Goal: Transaction & Acquisition: Purchase product/service

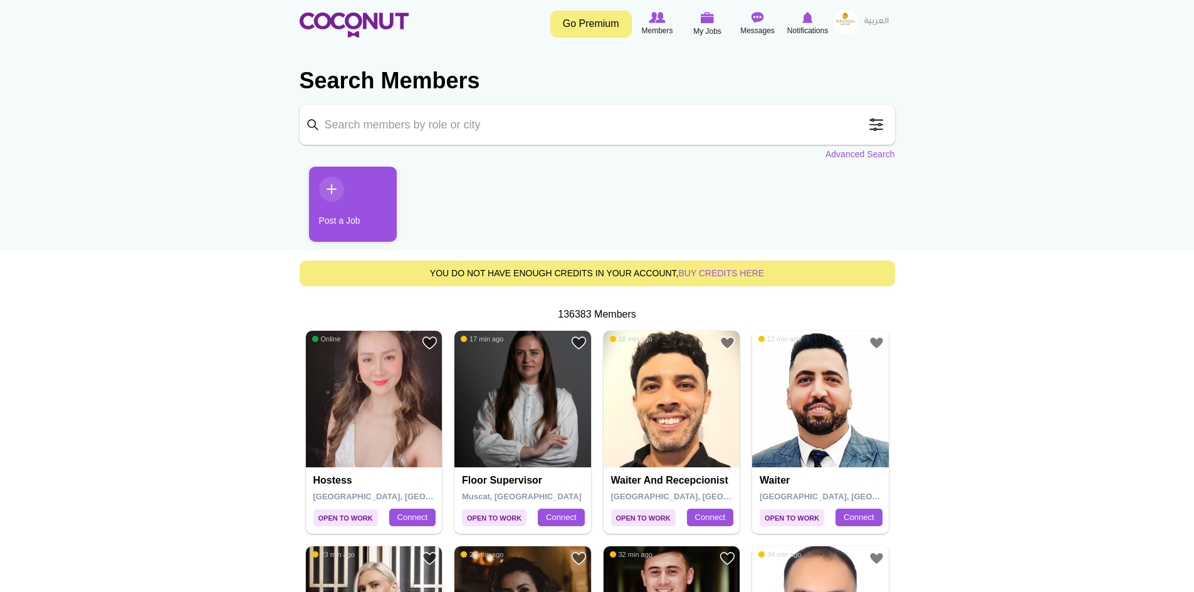
click at [432, 125] on input "Keyword" at bounding box center [598, 125] width 596 height 40
click at [880, 123] on span at bounding box center [876, 124] width 25 height 25
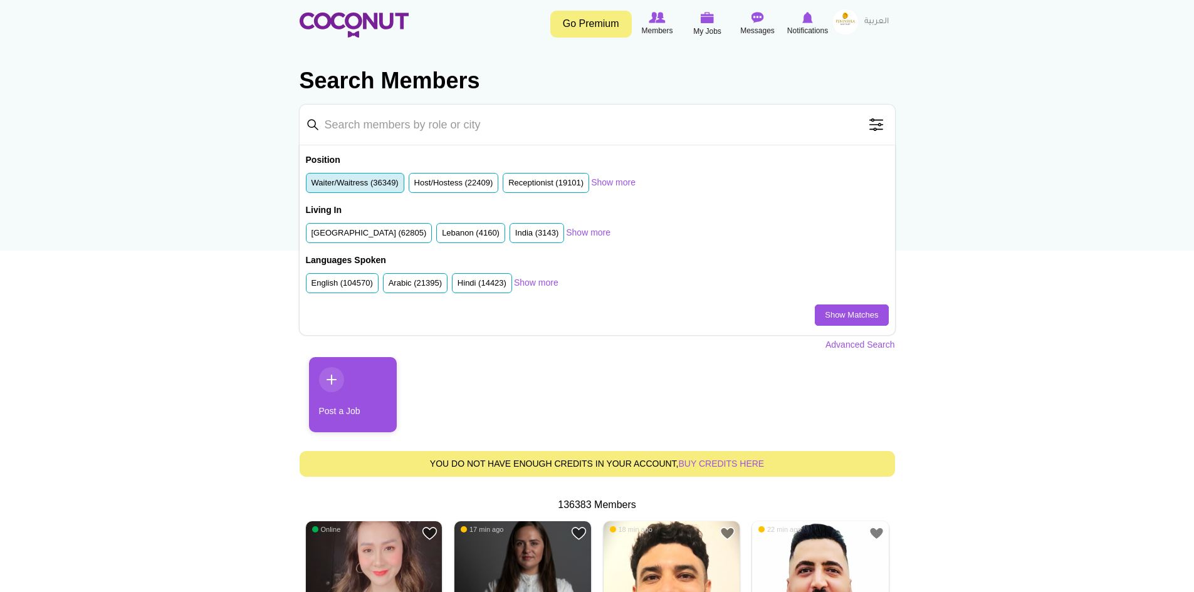
click at [374, 183] on label "Waiter/Waitress (36349)" at bounding box center [355, 183] width 87 height 12
click at [312, 186] on input "Waiter/Waitress (36349)" at bounding box center [312, 186] width 0 height 0
click at [372, 233] on label "United Arab Emirates (62805)" at bounding box center [369, 234] width 115 height 12
click at [312, 236] on input "United Arab Emirates (62805)" at bounding box center [312, 236] width 0 height 0
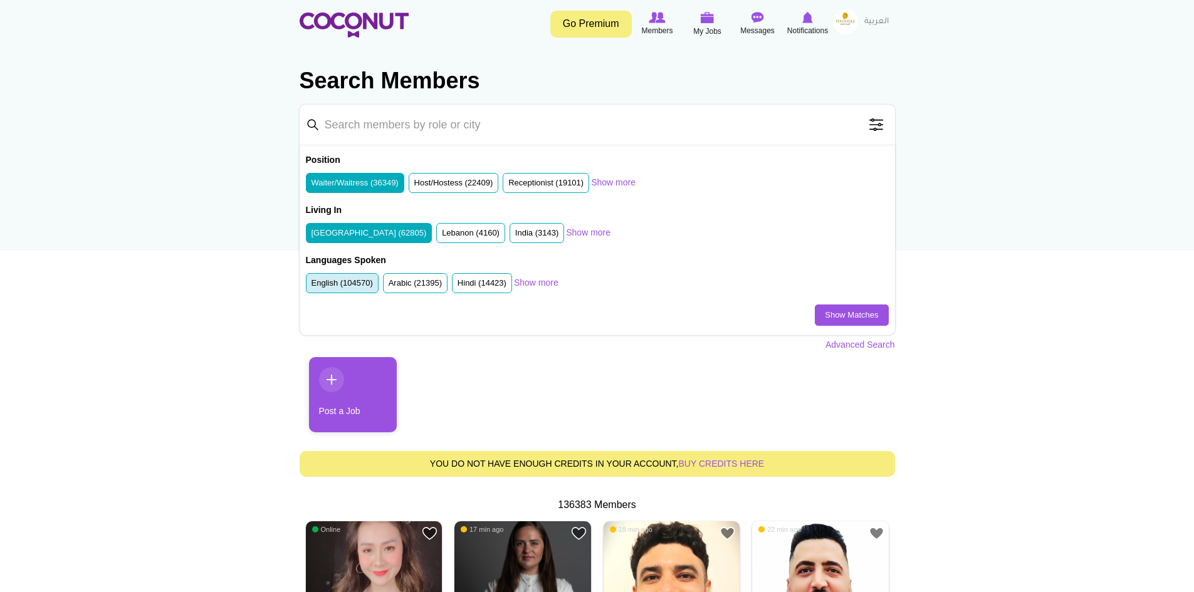
click at [335, 286] on label "English (104570)" at bounding box center [342, 284] width 61 height 12
click at [312, 286] on input "English (104570)" at bounding box center [312, 286] width 0 height 0
click at [845, 317] on link "Show Matches" at bounding box center [851, 315] width 73 height 21
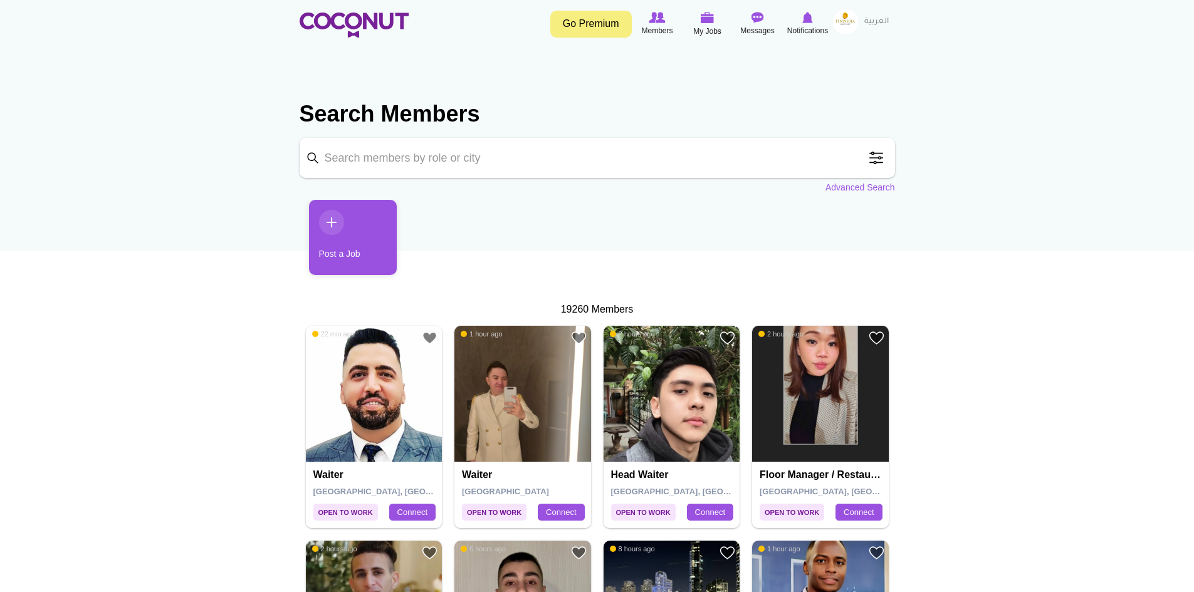
click at [879, 164] on span at bounding box center [876, 157] width 25 height 25
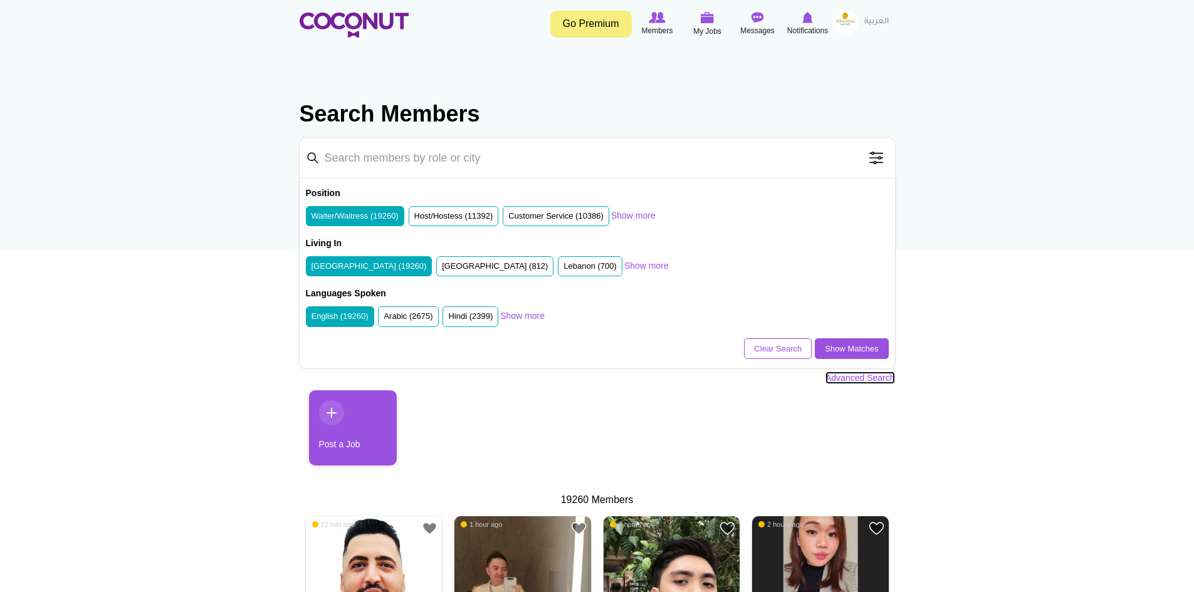
click at [873, 379] on link "Advanced Search" at bounding box center [861, 378] width 70 height 13
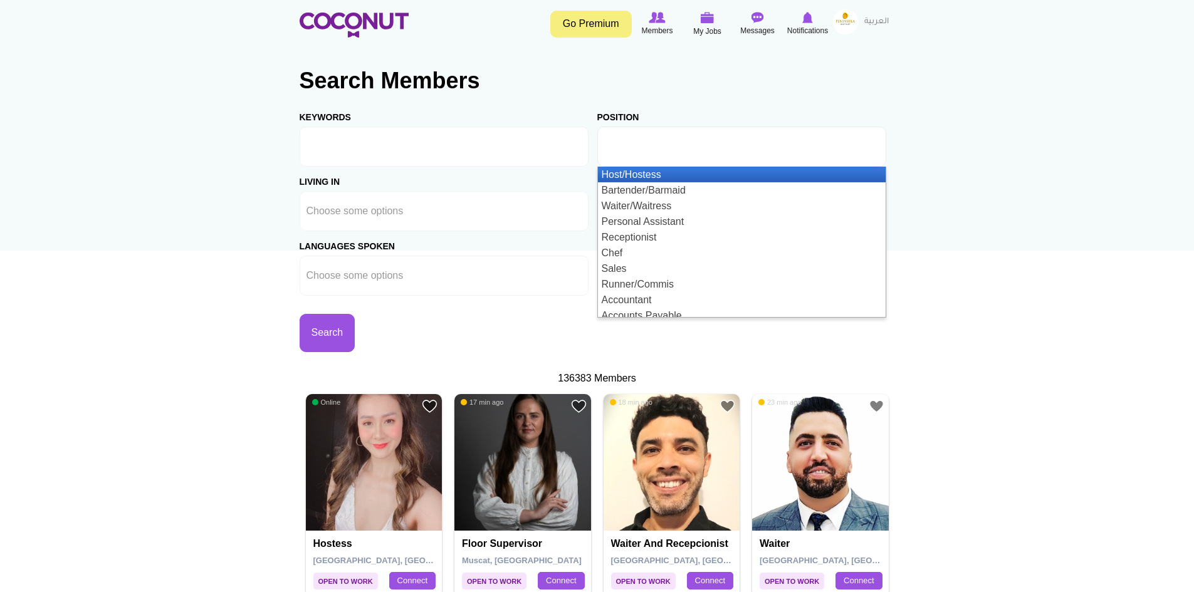
click at [665, 145] on input "text" at bounding box center [660, 146] width 113 height 11
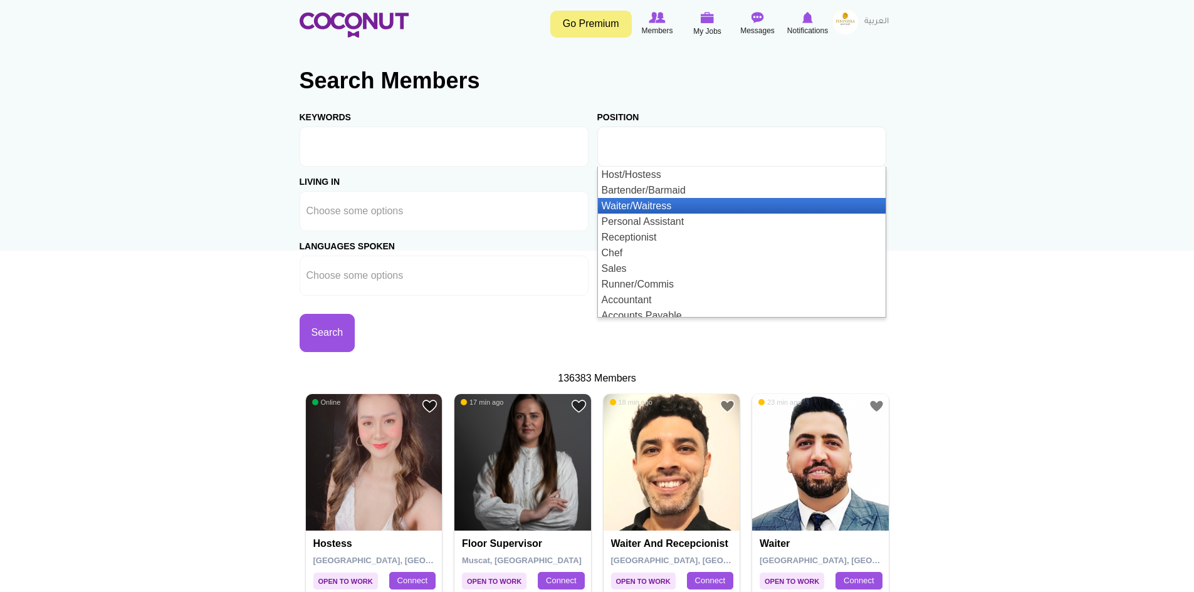
click at [641, 204] on li "Waiter/Waitress" at bounding box center [742, 206] width 288 height 16
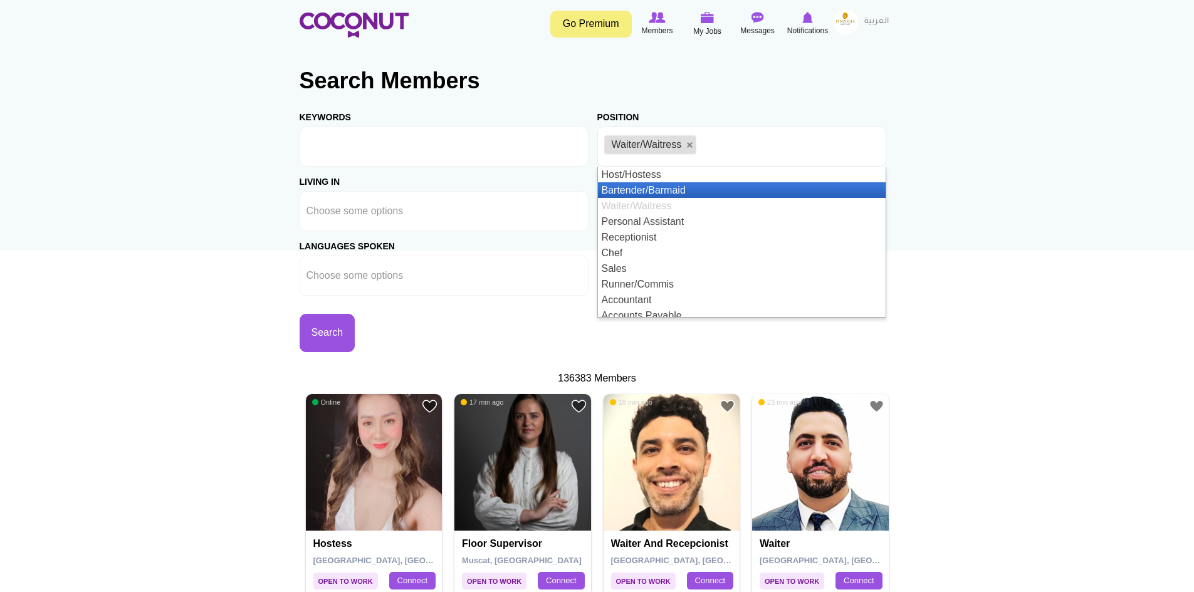
click at [673, 191] on li "Bartender/Barmaid" at bounding box center [742, 190] width 288 height 16
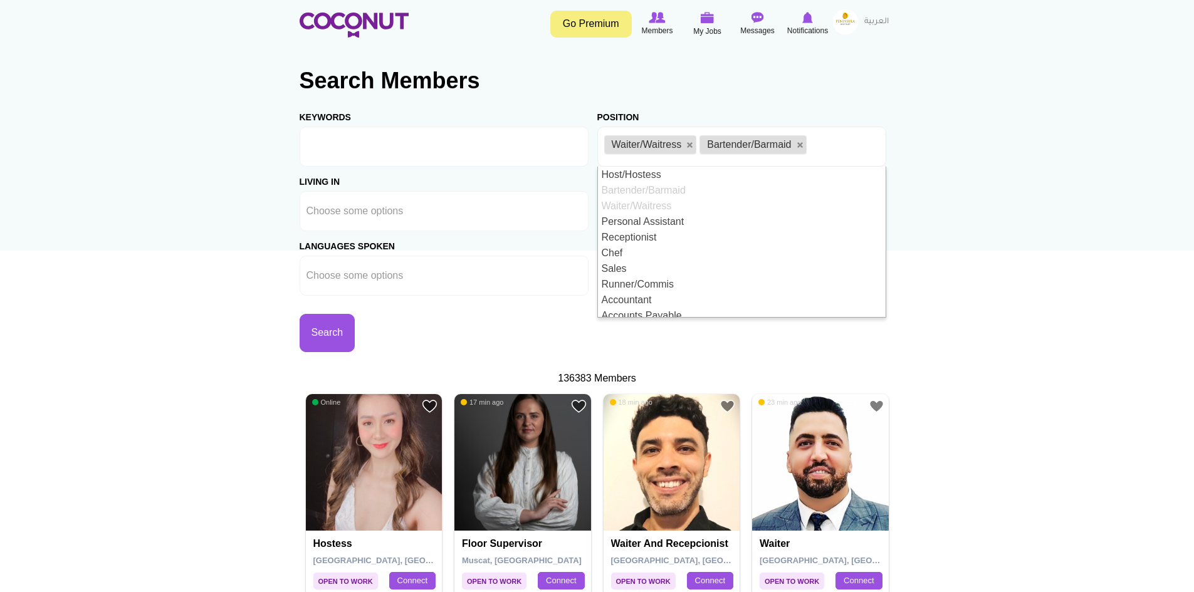
click at [549, 71] on h2 "Search Members" at bounding box center [598, 81] width 596 height 30
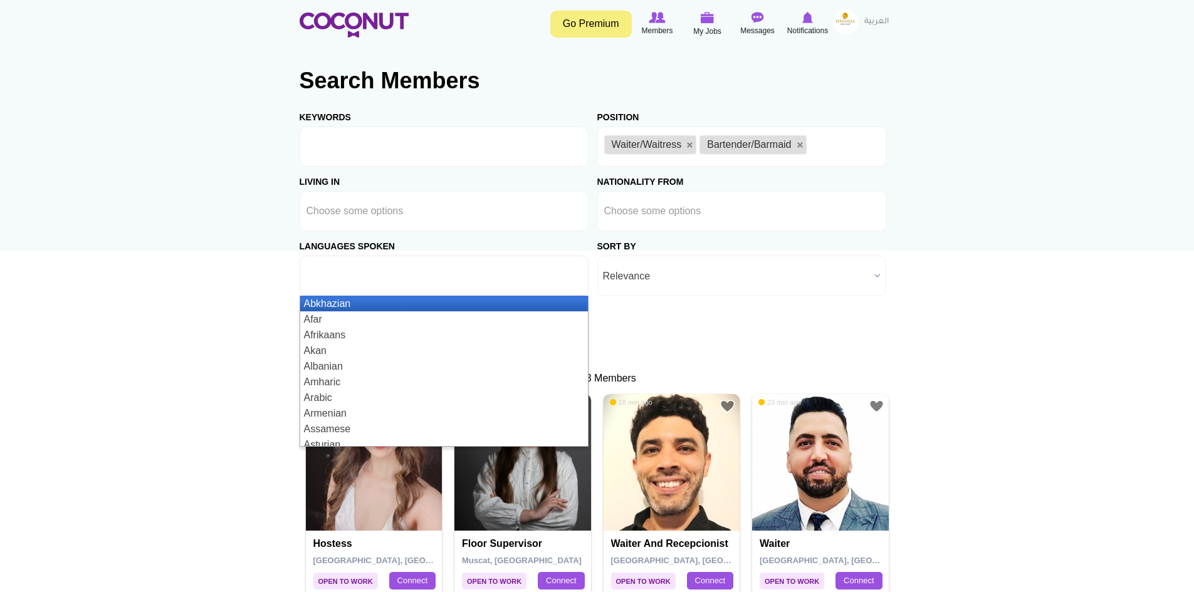
click at [361, 271] on input "text" at bounding box center [363, 275] width 113 height 11
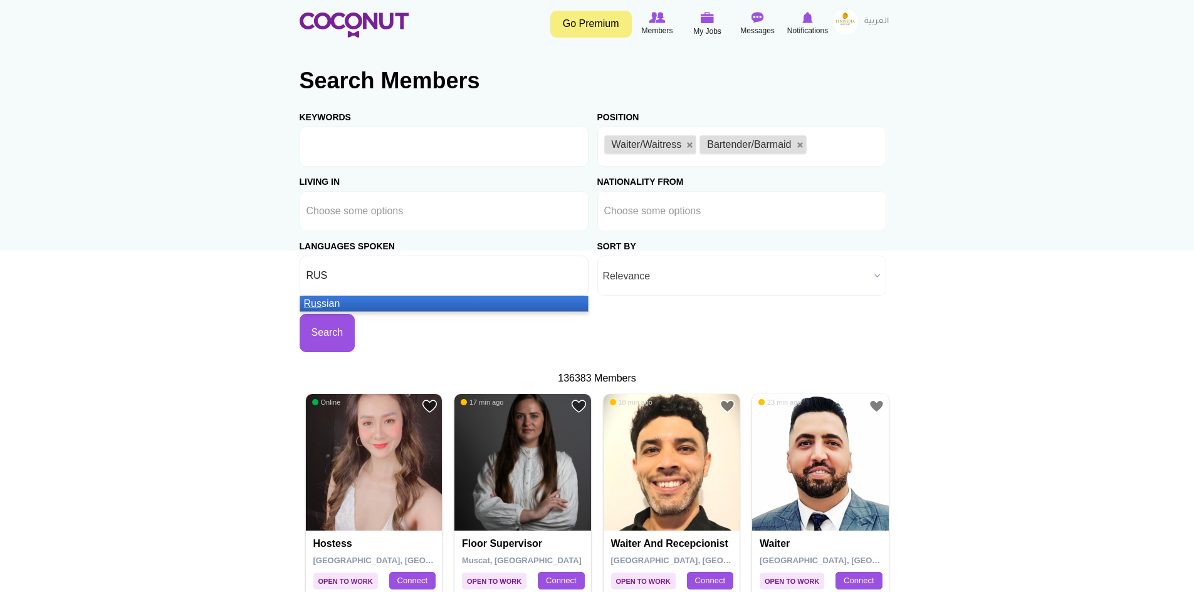
type input "RUS"
click at [309, 303] on em "Rus" at bounding box center [313, 303] width 18 height 11
type input "BEL"
click at [340, 300] on li "Bel arusian" at bounding box center [444, 304] width 288 height 16
type input "UK"
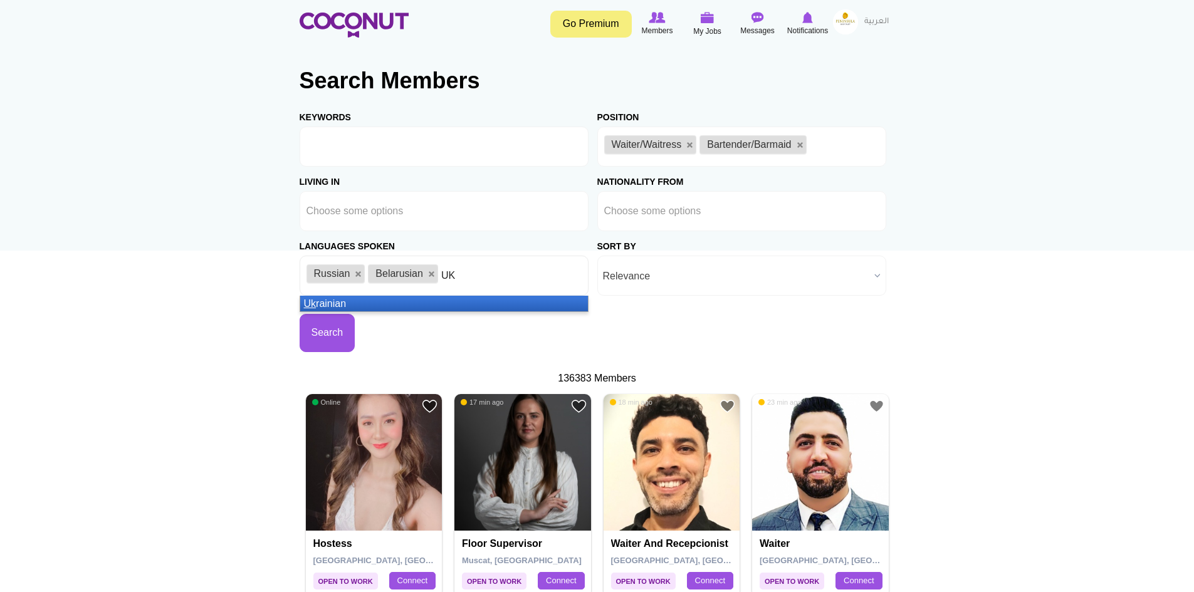
click at [407, 299] on li "Uk rainian" at bounding box center [444, 304] width 288 height 16
type input "GEOR"
click at [322, 296] on li "Geor gian" at bounding box center [444, 304] width 288 height 16
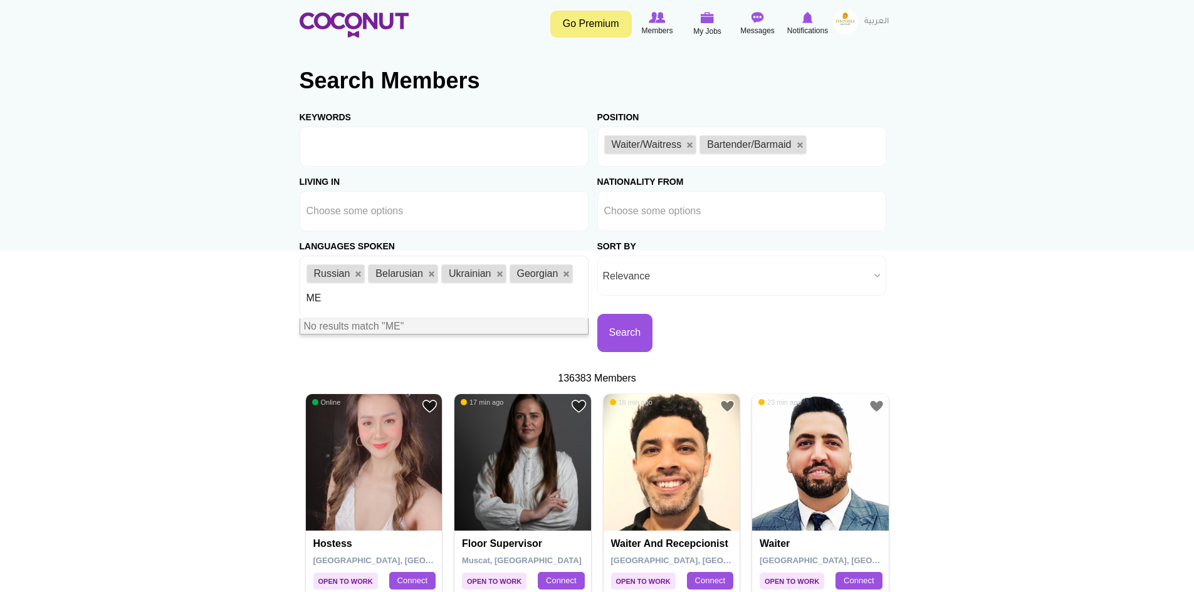
type input "M"
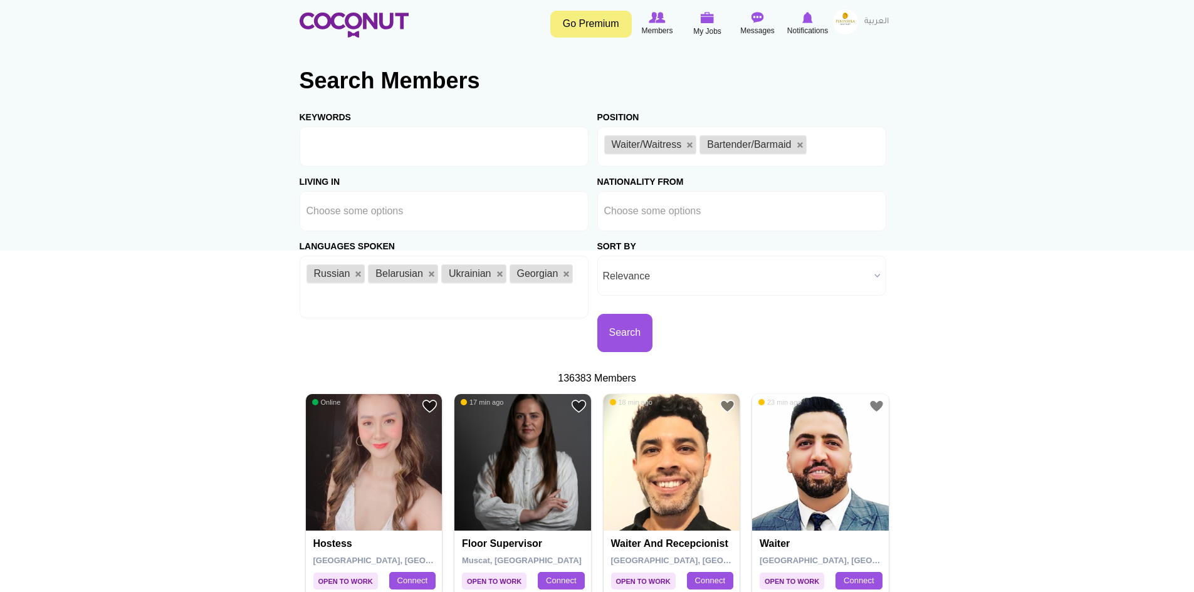
click at [666, 278] on span "Relevance" at bounding box center [736, 276] width 266 height 40
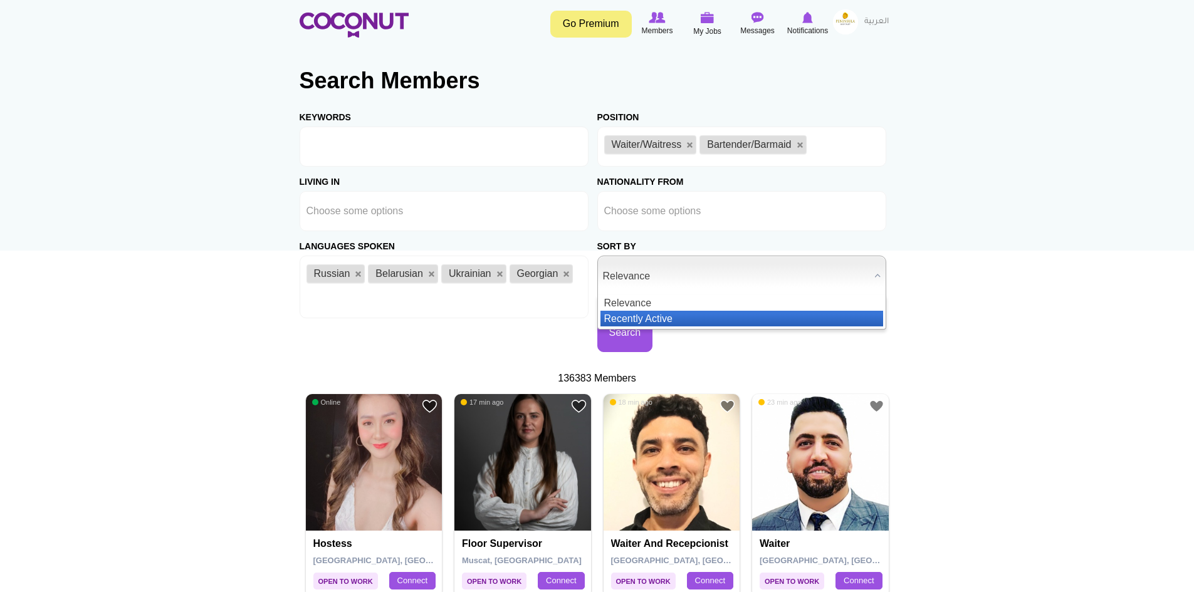
click at [660, 314] on li "Recently Active" at bounding box center [742, 319] width 283 height 16
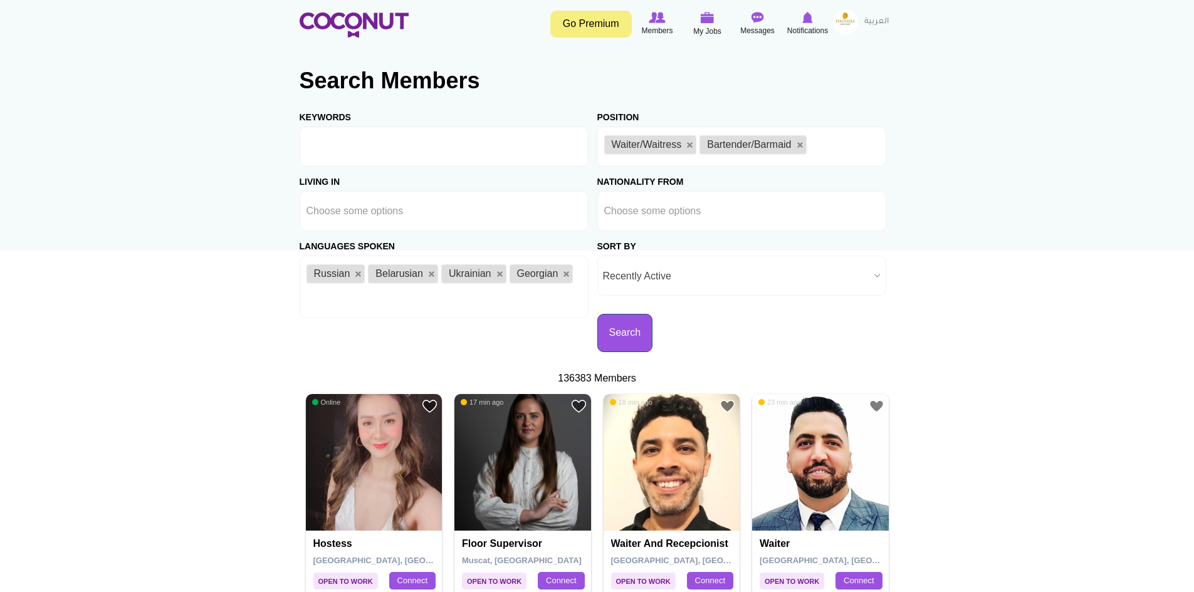
click at [631, 337] on button "Search" at bounding box center [625, 333] width 56 height 38
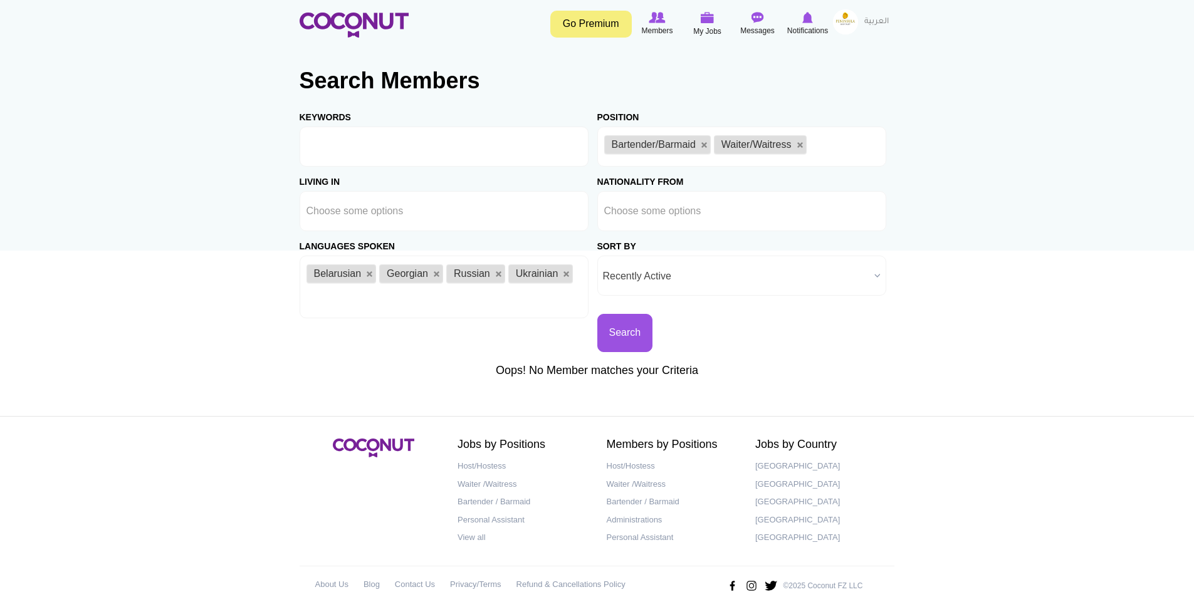
click at [712, 275] on span "Recently Active" at bounding box center [736, 276] width 266 height 40
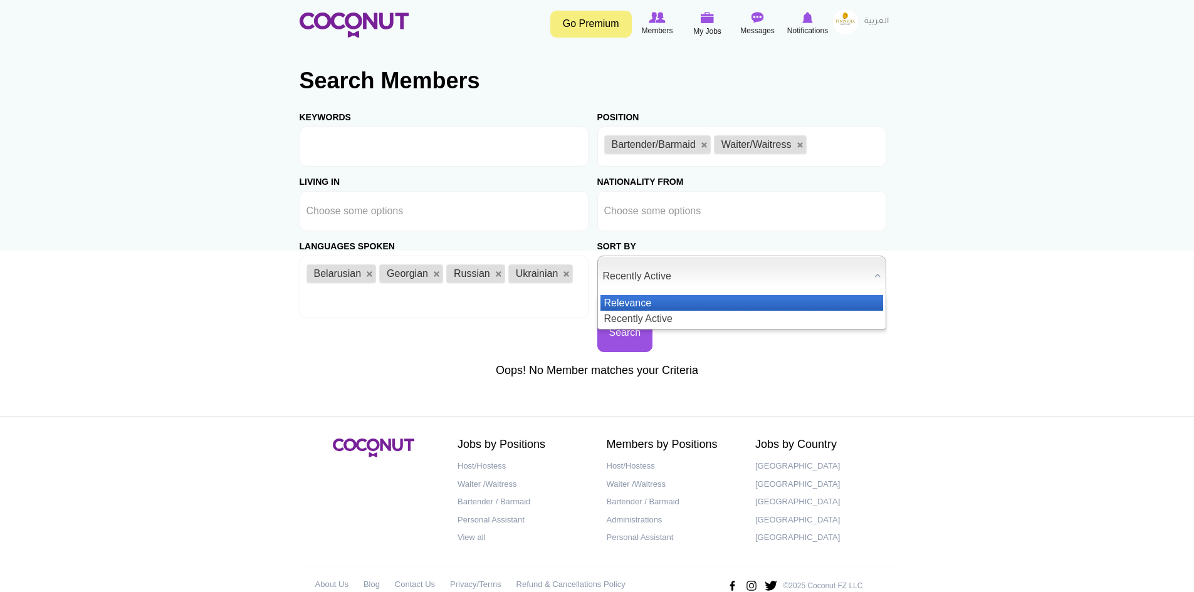
click at [643, 300] on li "Relevance" at bounding box center [742, 303] width 283 height 16
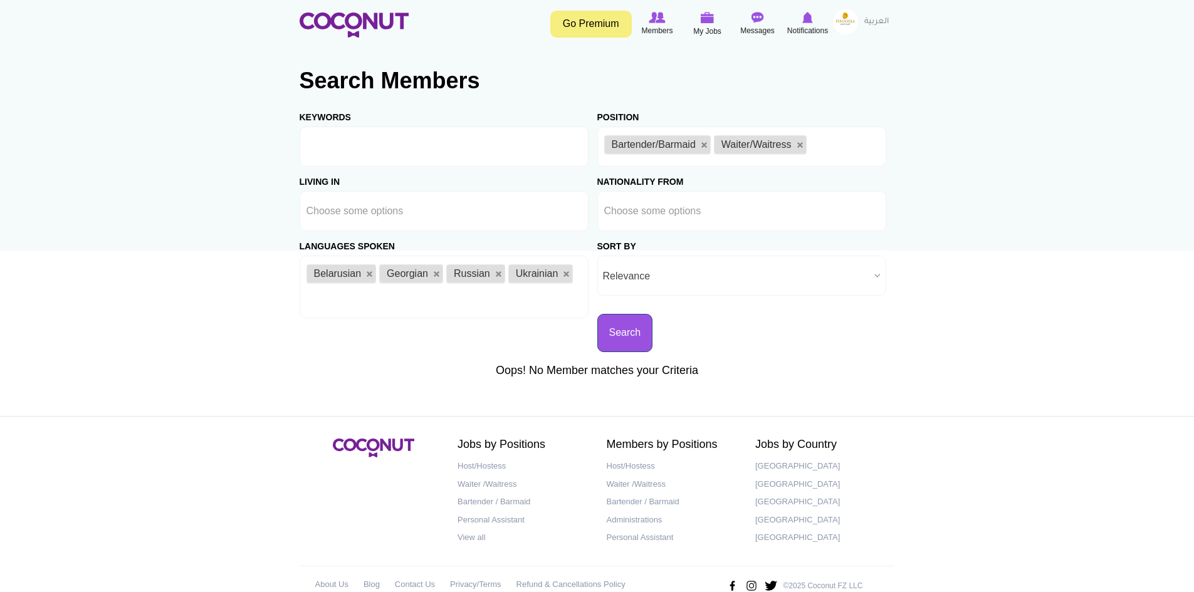
click at [624, 335] on button "Search" at bounding box center [625, 333] width 56 height 38
click at [566, 274] on link at bounding box center [567, 275] width 8 height 8
click at [434, 277] on link at bounding box center [437, 275] width 8 height 8
click at [369, 276] on link at bounding box center [370, 275] width 8 height 8
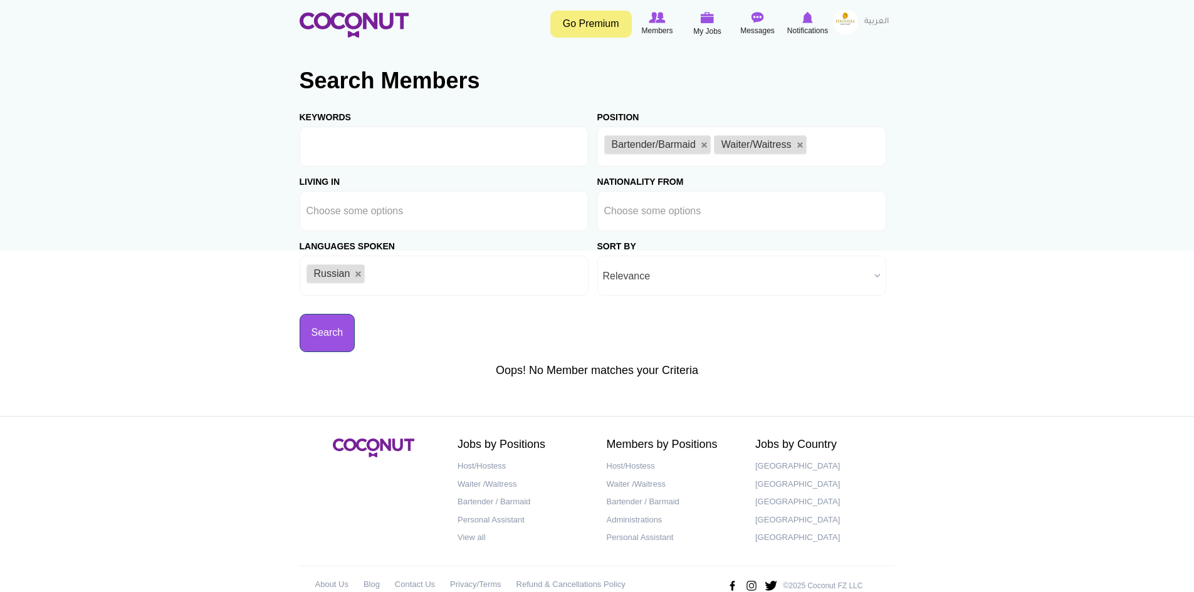
click at [328, 326] on button "Search" at bounding box center [328, 333] width 56 height 38
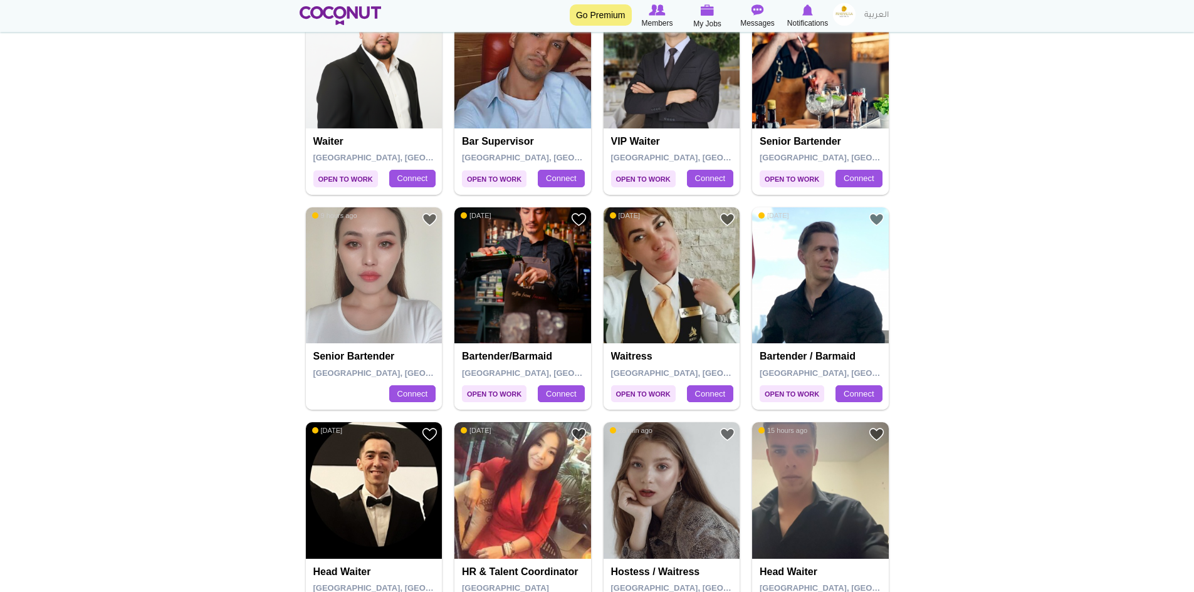
scroll to position [752, 0]
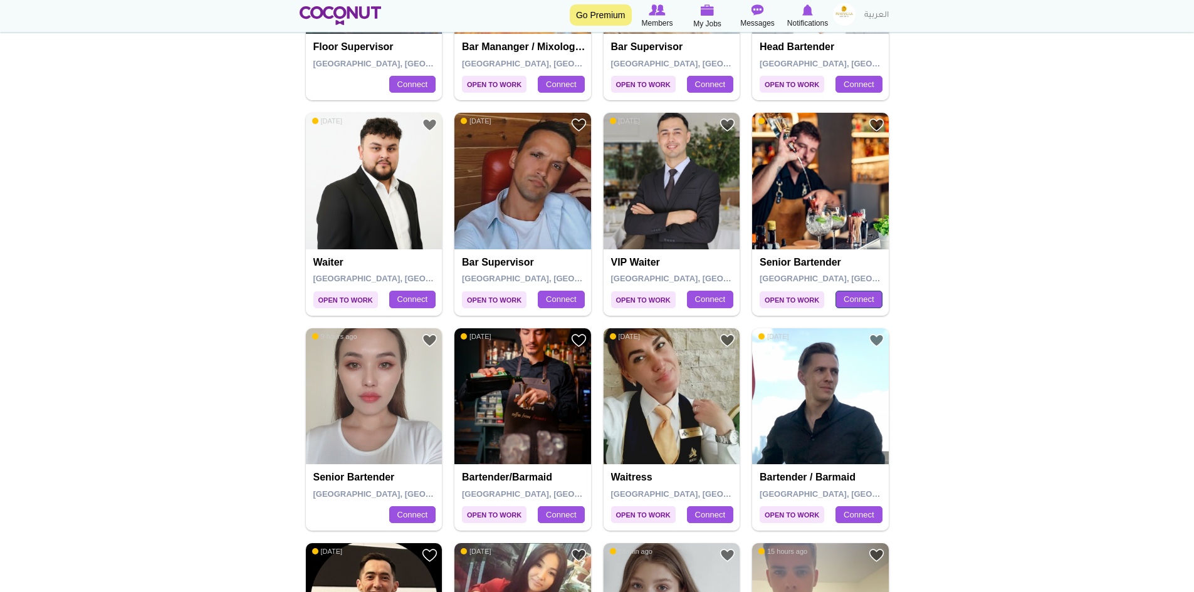
click at [867, 298] on link "Connect" at bounding box center [859, 300] width 46 height 18
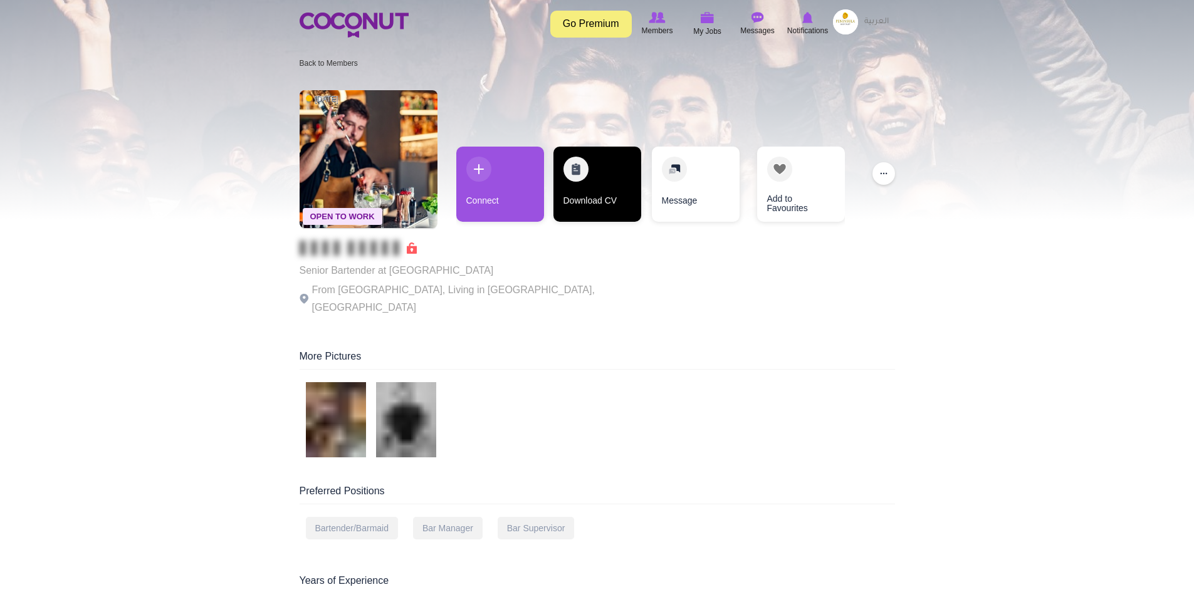
click at [583, 177] on link "Download CV" at bounding box center [598, 184] width 88 height 75
click at [586, 169] on link "Download CV" at bounding box center [599, 184] width 88 height 75
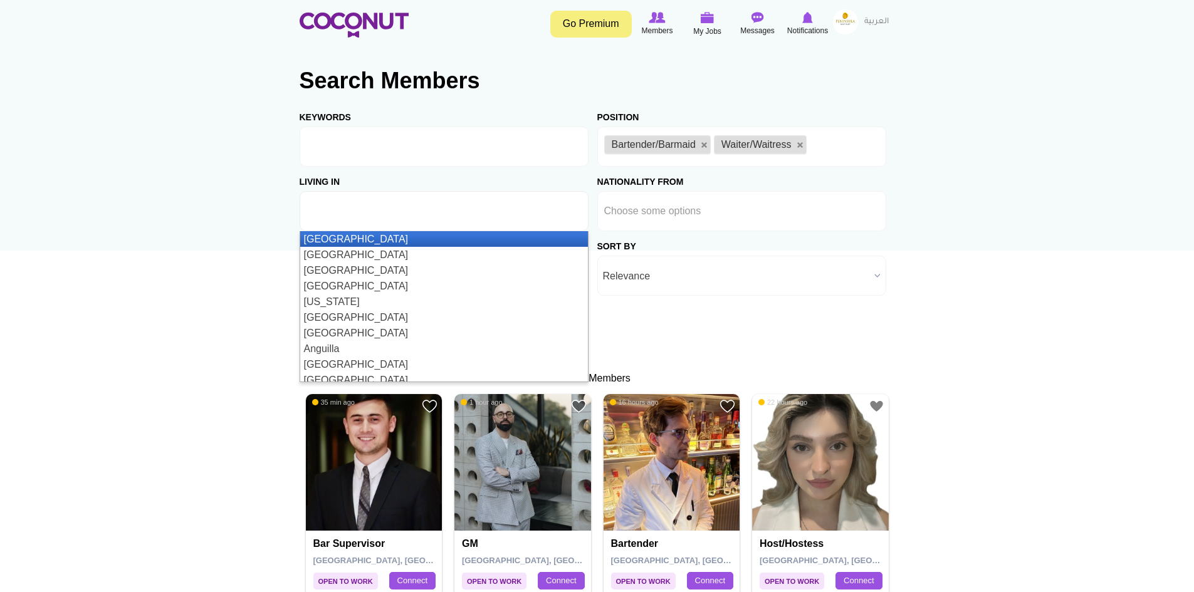
click at [361, 208] on input "text" at bounding box center [363, 211] width 113 height 11
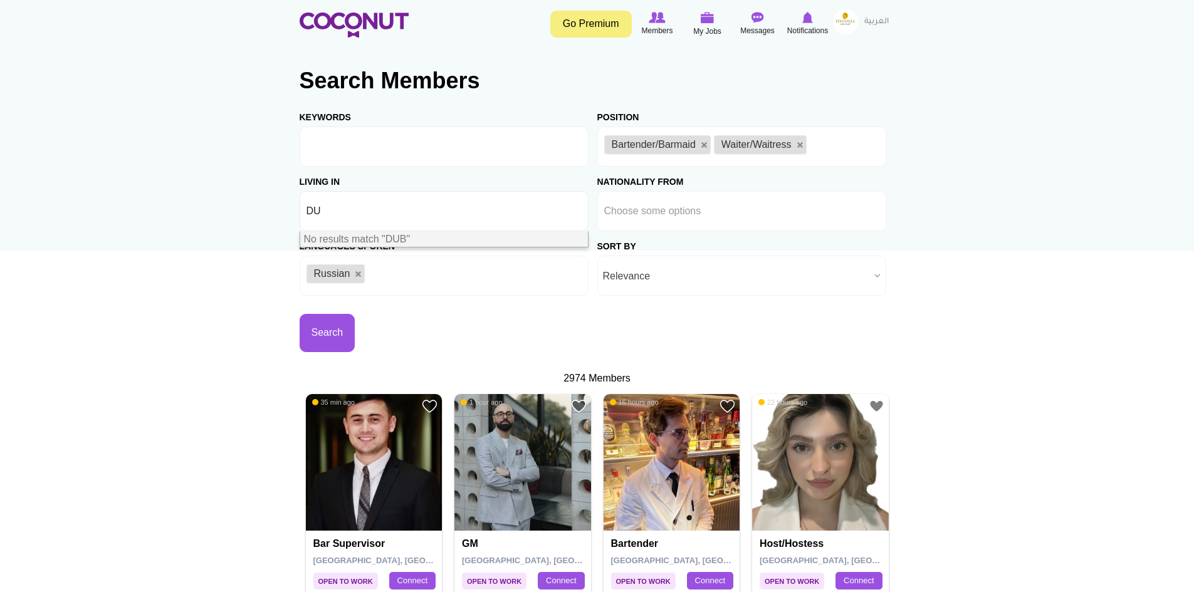
type input "D"
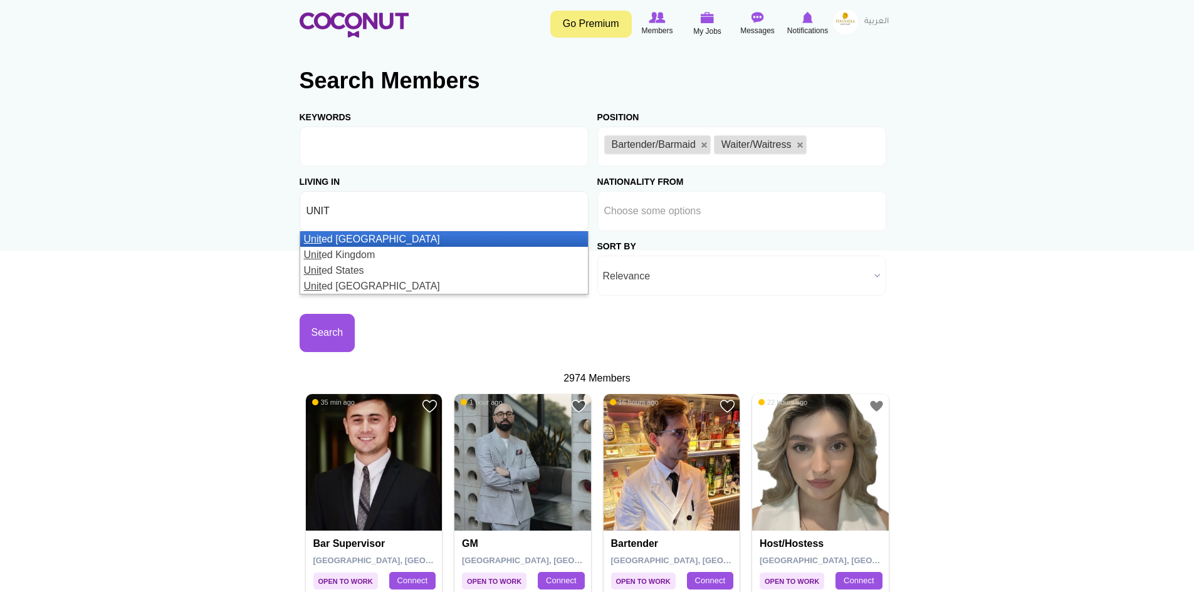
type input "UNIT"
click at [399, 243] on li "Unit ed Arab Emirates" at bounding box center [444, 239] width 288 height 16
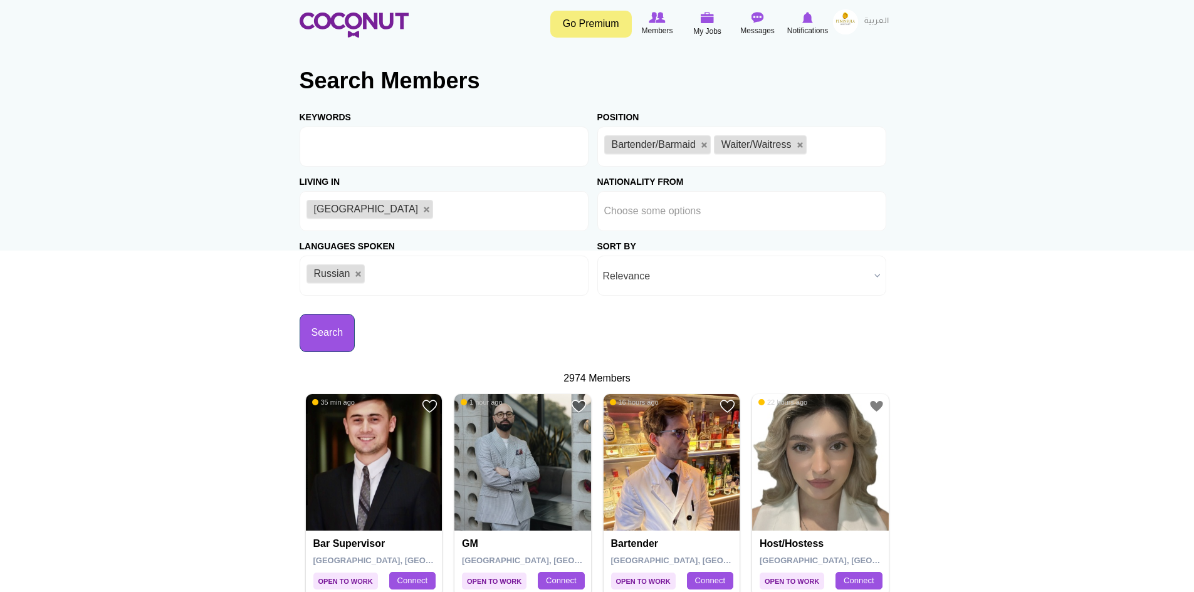
click at [317, 330] on button "Search" at bounding box center [328, 333] width 56 height 38
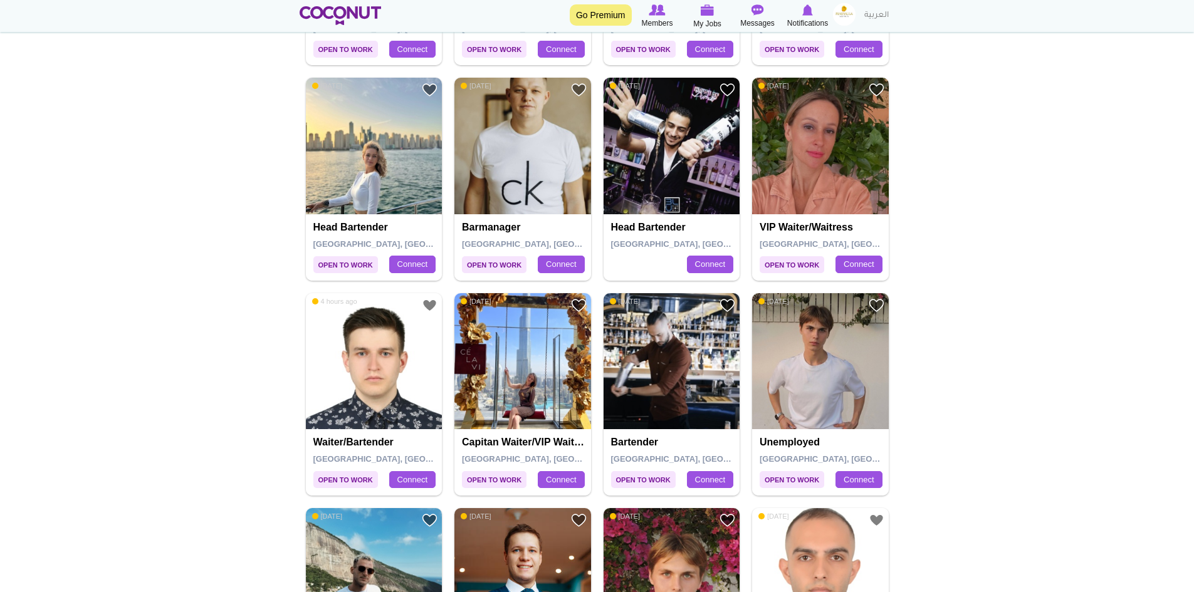
scroll to position [1379, 0]
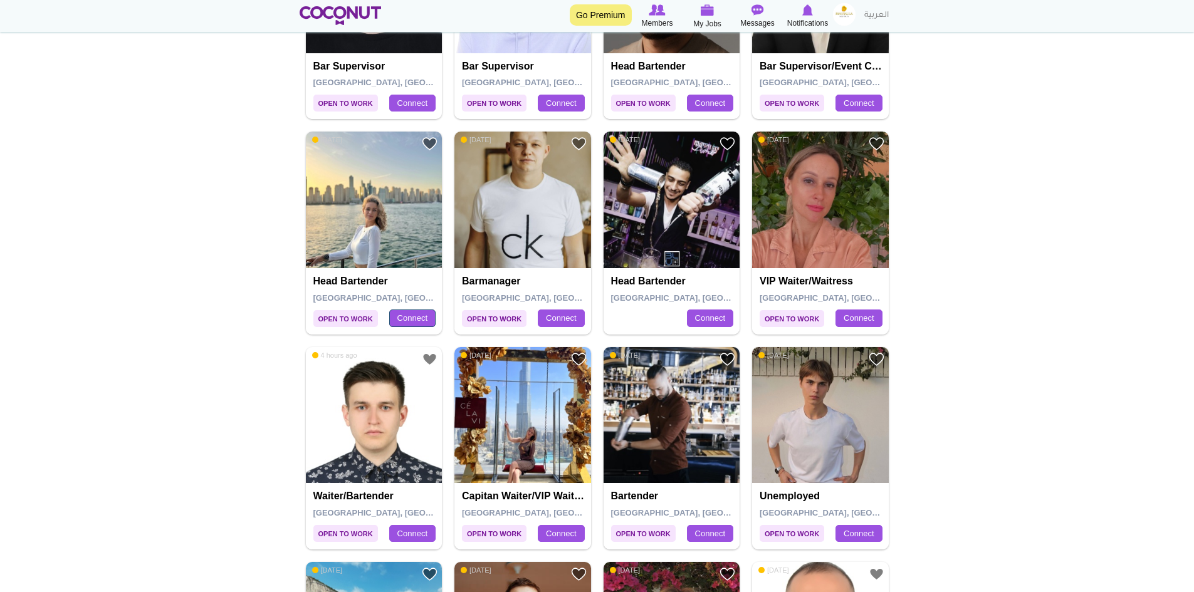
click at [411, 320] on link "Connect" at bounding box center [412, 319] width 46 height 18
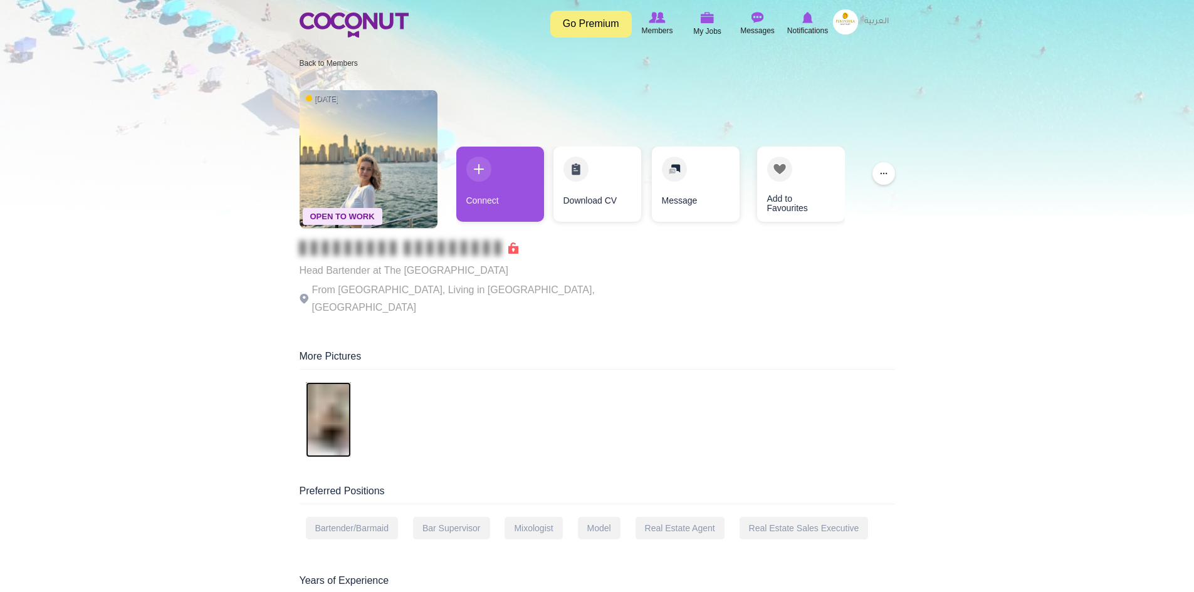
click at [327, 406] on img at bounding box center [328, 419] width 45 height 75
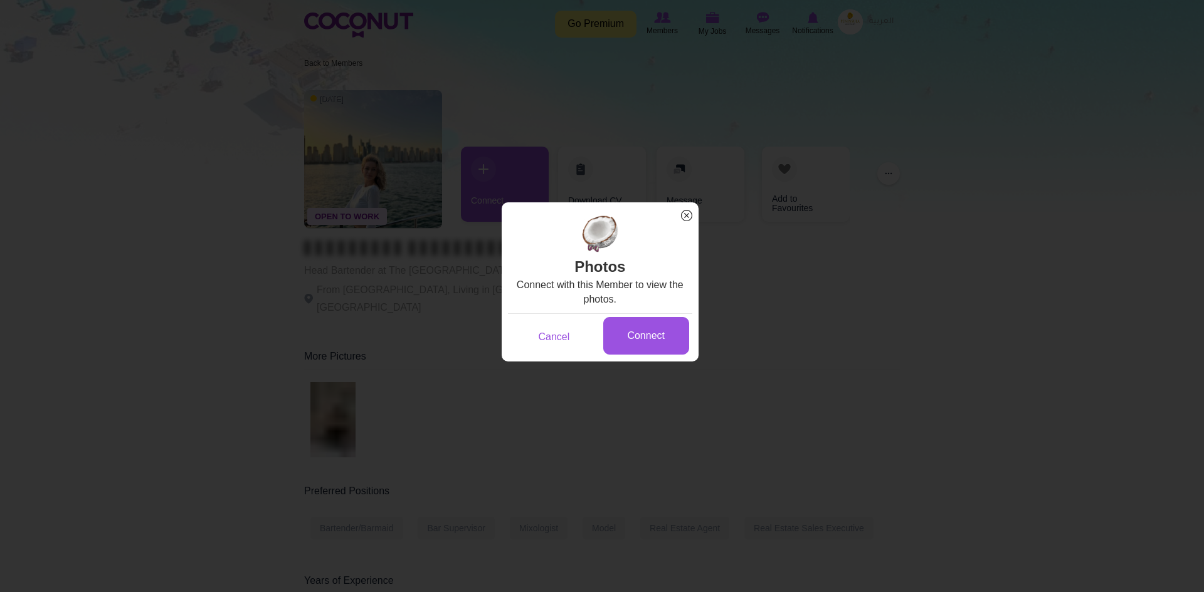
click at [687, 219] on span "x" at bounding box center [686, 216] width 16 height 16
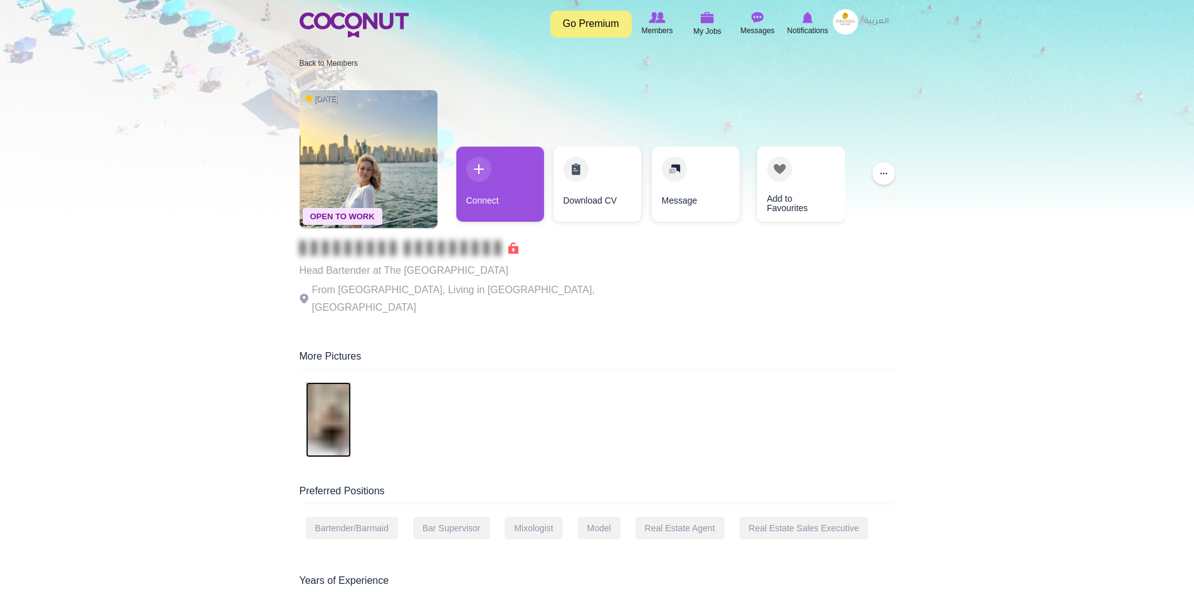
click at [335, 401] on img at bounding box center [328, 419] width 45 height 75
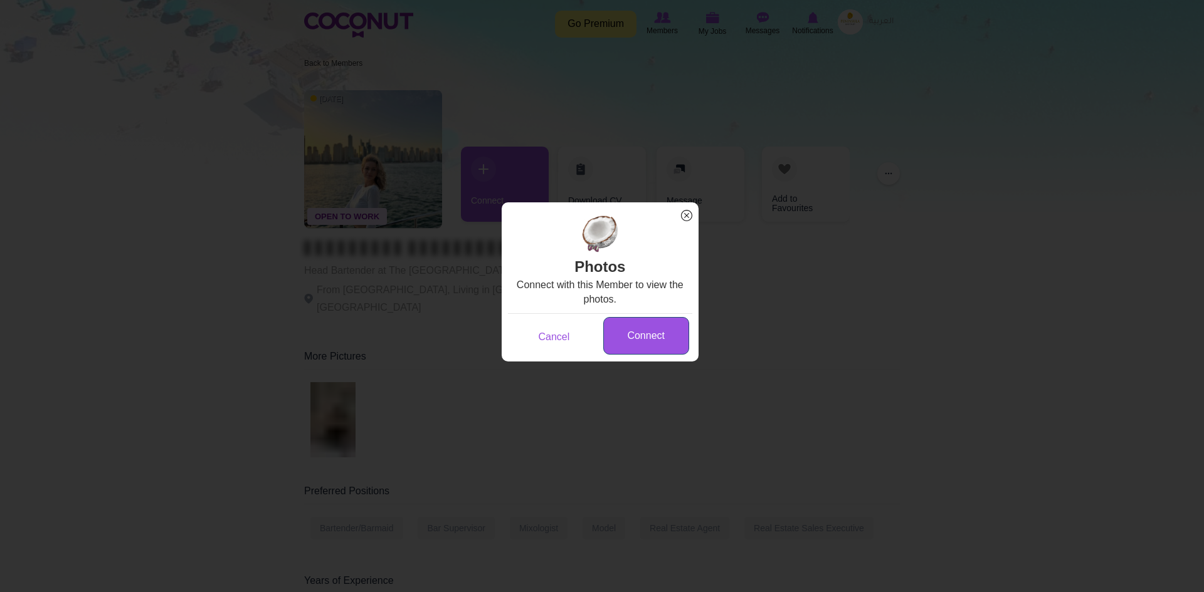
click at [666, 342] on link "Connect" at bounding box center [646, 336] width 86 height 38
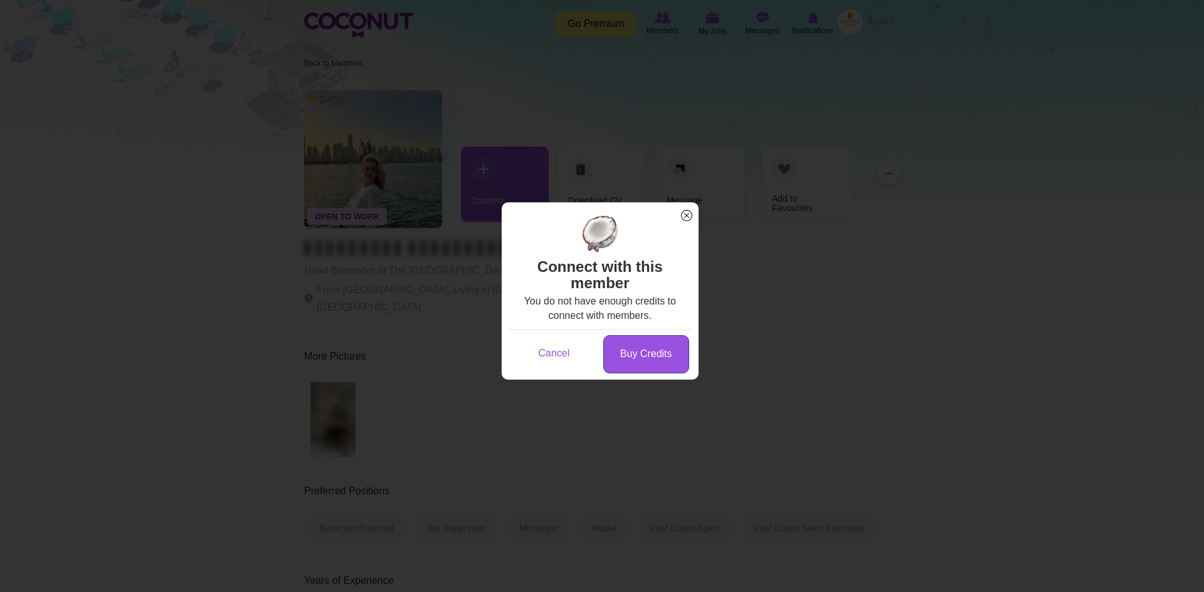
click at [633, 350] on link "Buy Credits" at bounding box center [646, 354] width 86 height 38
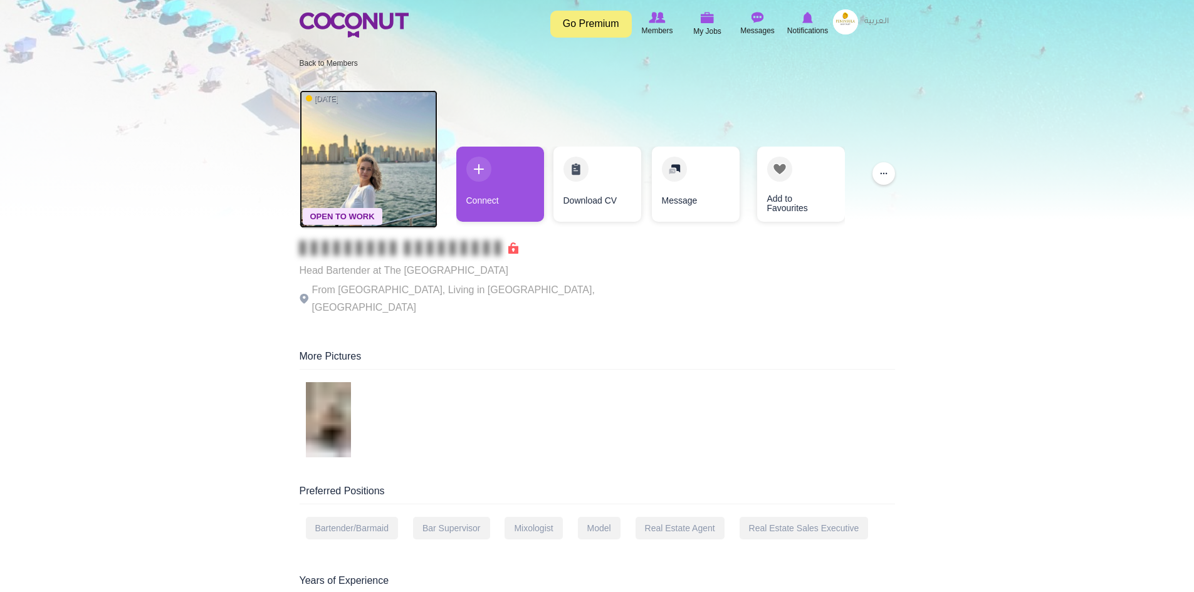
click at [371, 177] on img at bounding box center [369, 159] width 138 height 138
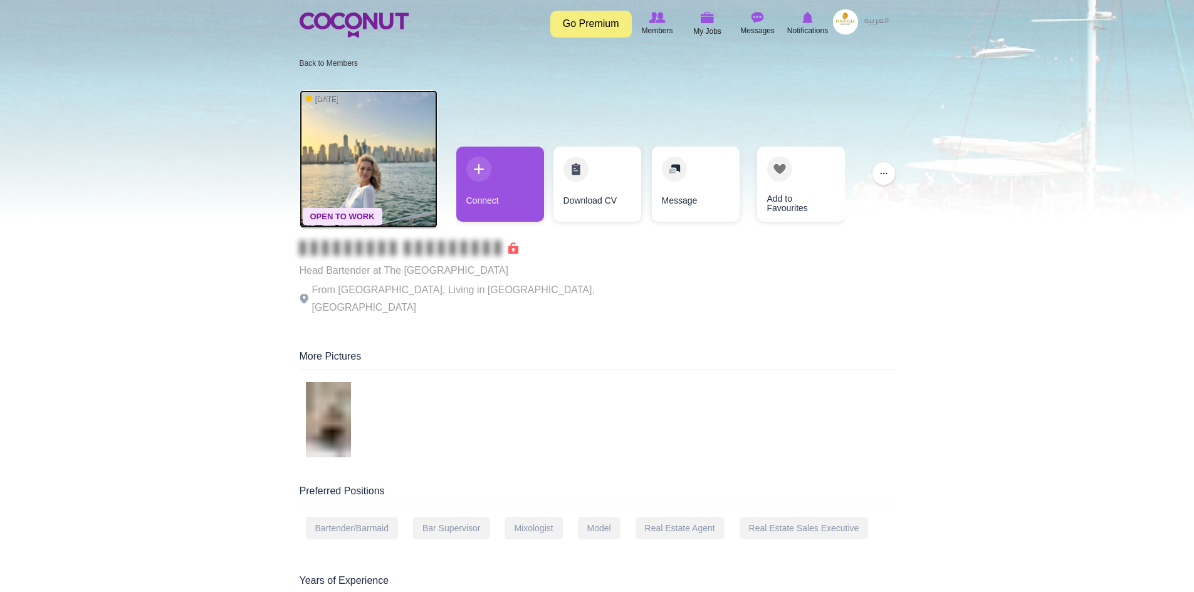
click at [399, 161] on img at bounding box center [369, 159] width 138 height 138
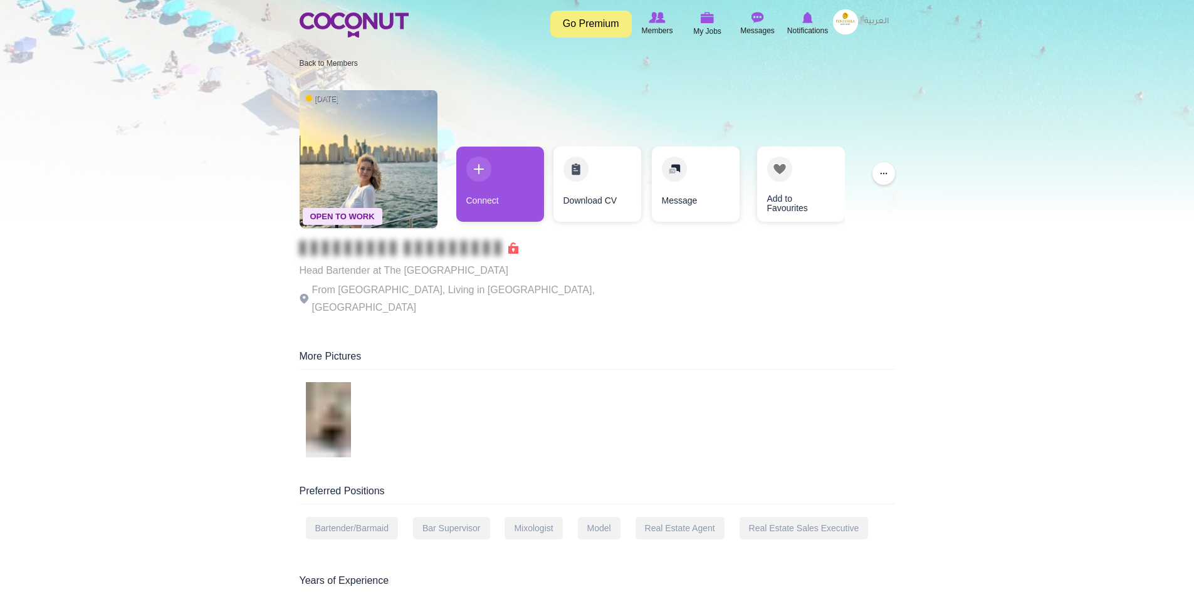
click at [339, 214] on span "Open To Work" at bounding box center [343, 216] width 80 height 17
click at [354, 213] on span "Open To Work" at bounding box center [343, 216] width 80 height 17
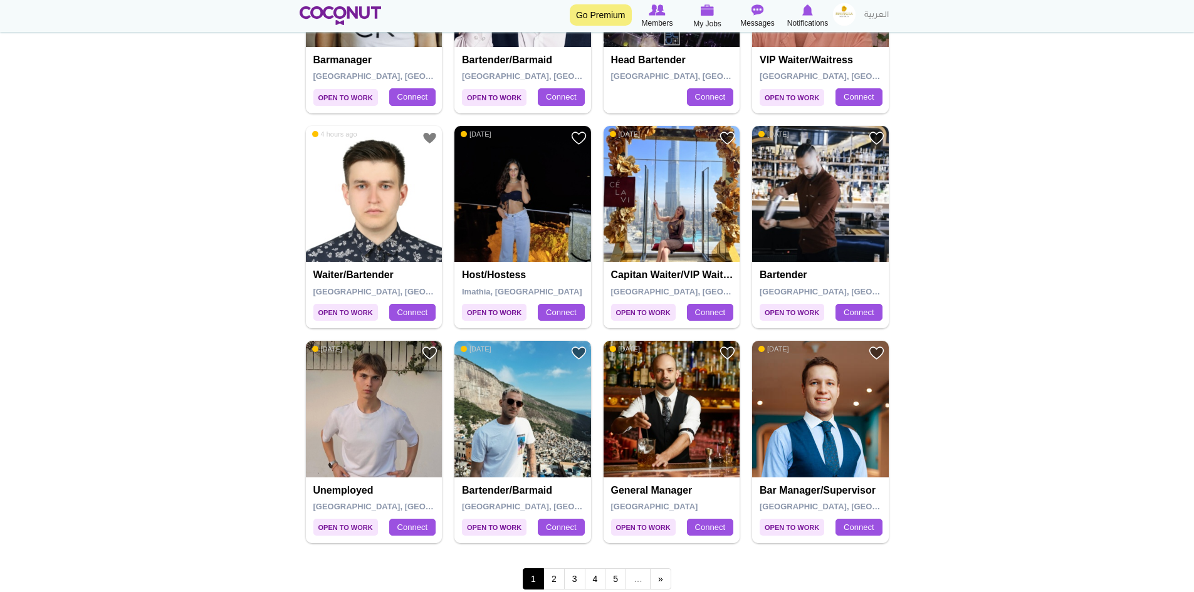
scroll to position [2194, 0]
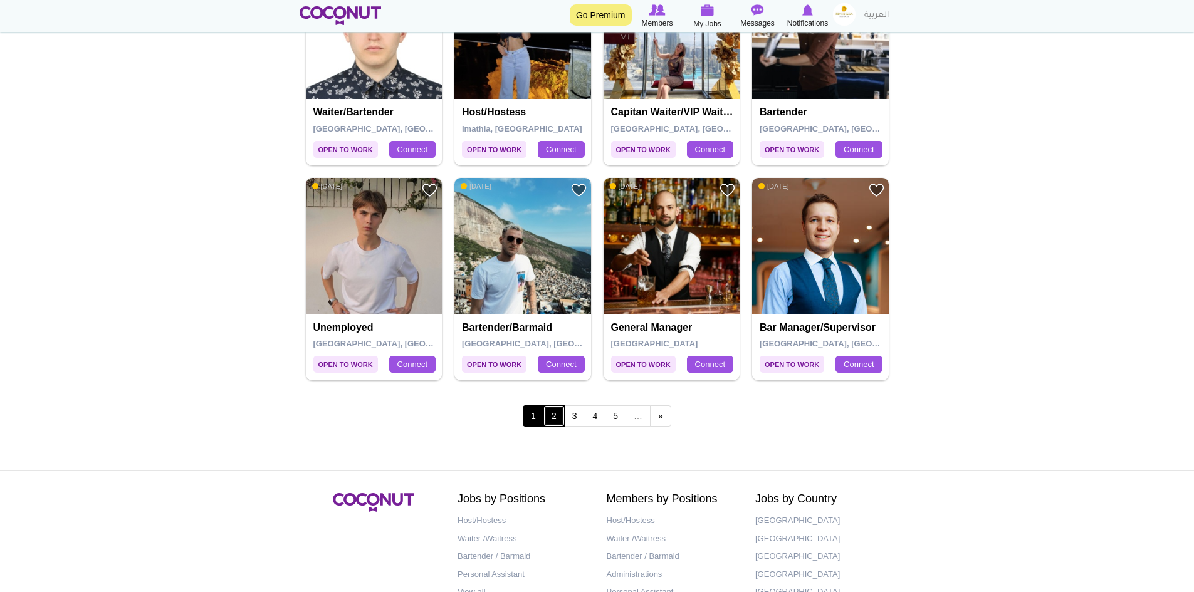
click at [554, 419] on link "2" at bounding box center [554, 416] width 21 height 21
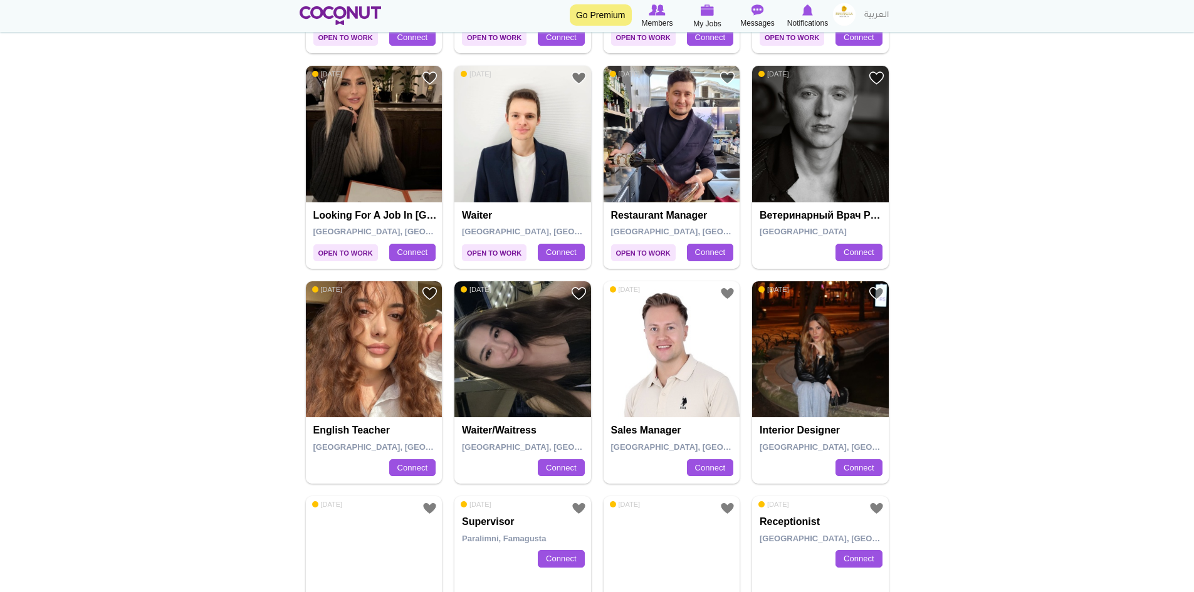
scroll to position [878, 0]
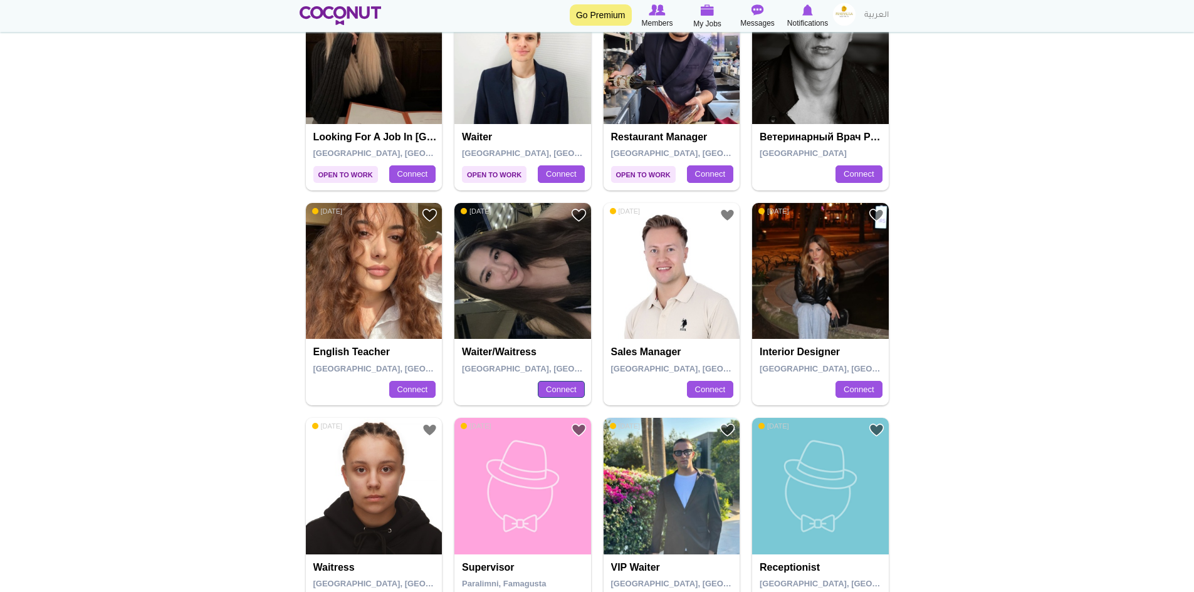
click at [559, 393] on link "Connect" at bounding box center [561, 390] width 46 height 18
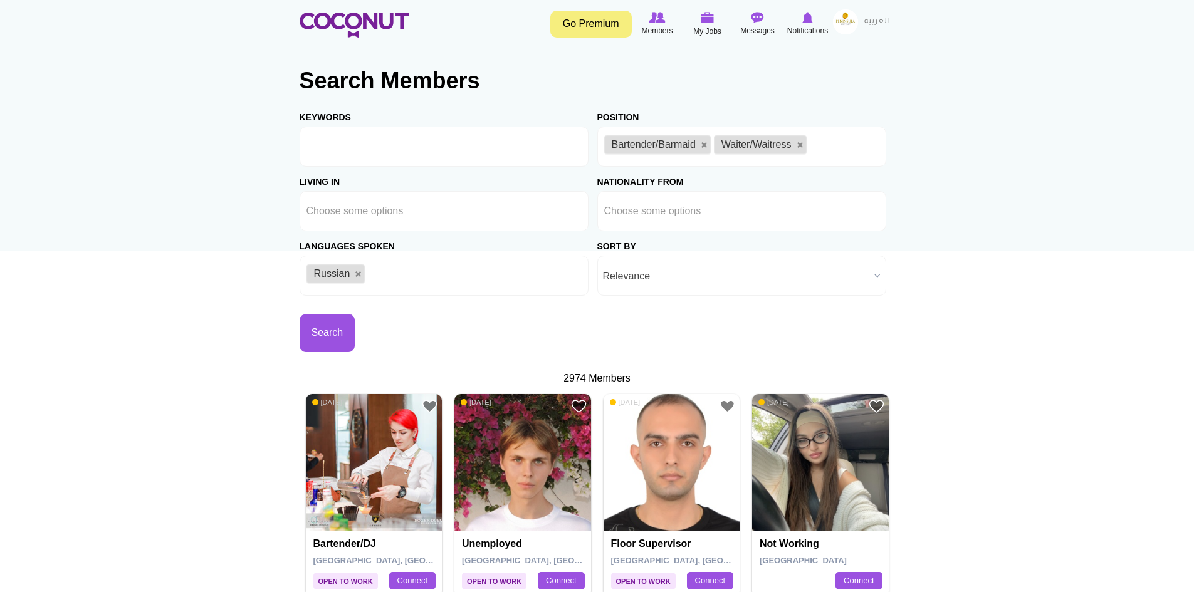
click at [584, 18] on link "Go Premium" at bounding box center [591, 24] width 82 height 27
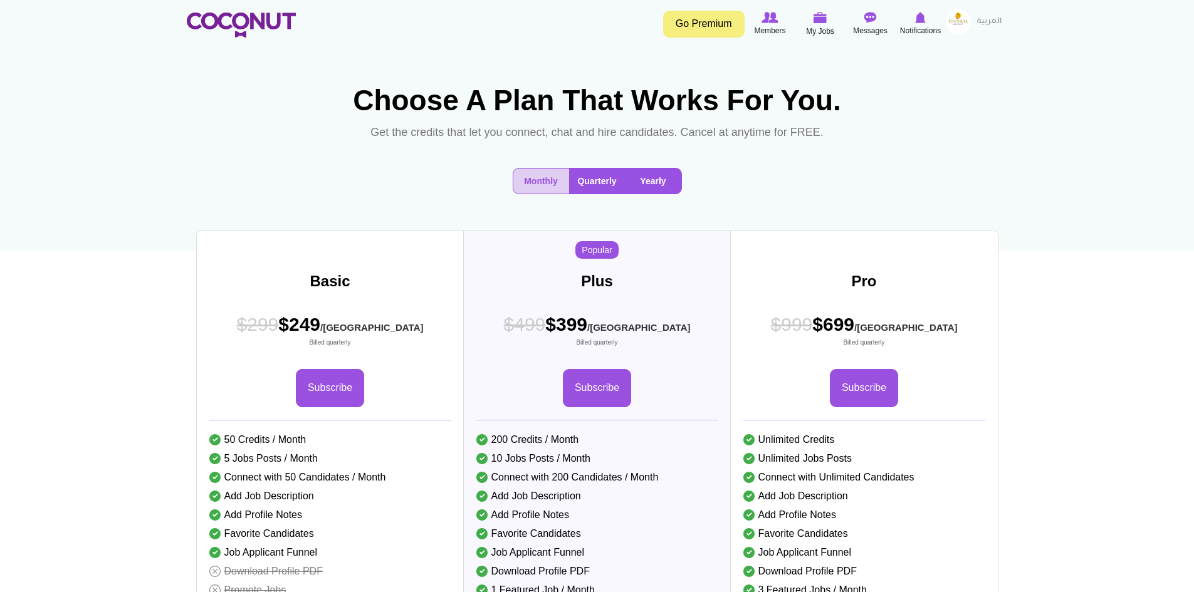
click at [656, 194] on button "Yearly" at bounding box center [654, 181] width 56 height 25
click at [543, 194] on button "Monthly" at bounding box center [541, 181] width 56 height 25
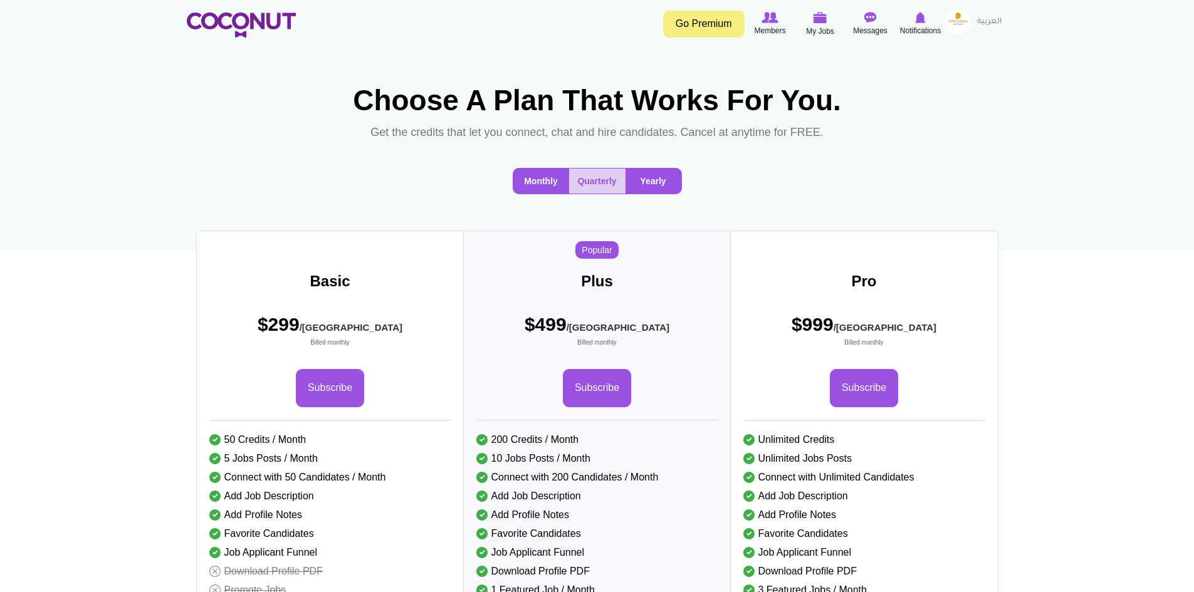
click at [658, 194] on button "Yearly" at bounding box center [654, 181] width 56 height 25
